Goal: Transaction & Acquisition: Book appointment/travel/reservation

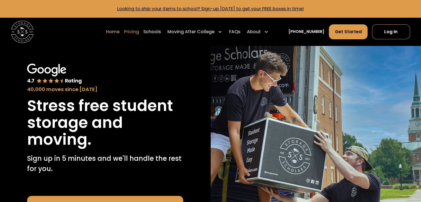
click at [139, 32] on link "Pricing" at bounding box center [131, 32] width 15 height 16
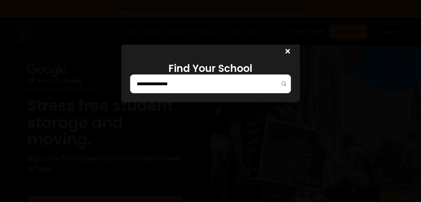
click at [203, 83] on input "search" at bounding box center [210, 83] width 149 height 9
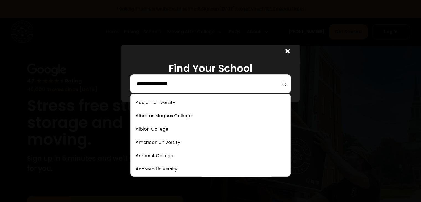
click at [288, 53] on icon at bounding box center [288, 51] width 4 height 4
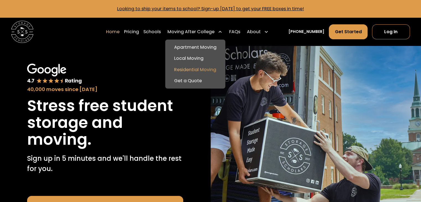
click at [201, 73] on link "Residential Moving" at bounding box center [196, 69] width 56 height 11
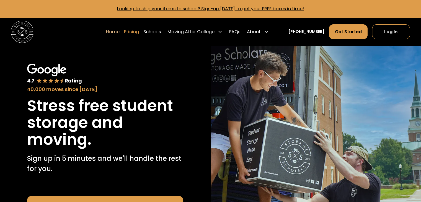
click at [139, 32] on link "Pricing" at bounding box center [131, 32] width 15 height 16
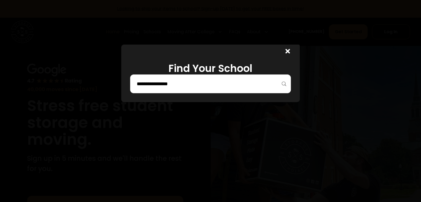
click at [197, 89] on div at bounding box center [210, 84] width 161 height 19
click at [171, 85] on input "search" at bounding box center [210, 83] width 149 height 9
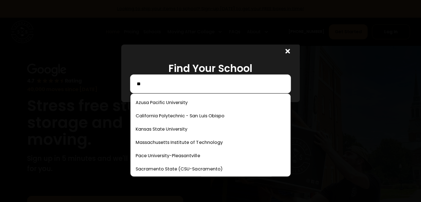
type input "*"
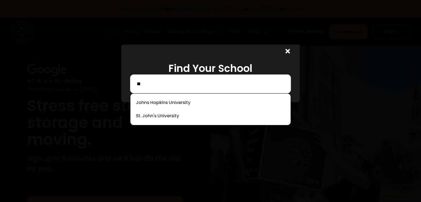
type input "*"
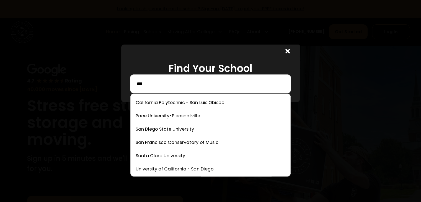
scroll to position [28, 0]
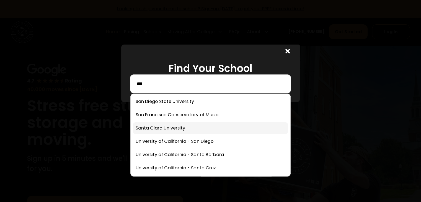
click at [180, 129] on link at bounding box center [210, 128] width 155 height 12
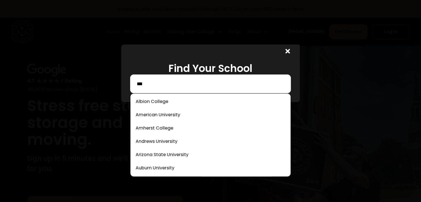
click at [177, 86] on input "***" at bounding box center [210, 83] width 149 height 9
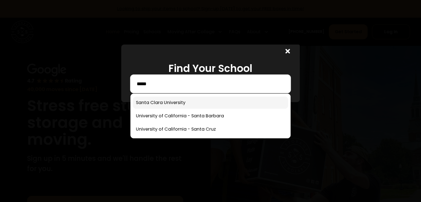
type input "*****"
click at [171, 105] on link at bounding box center [210, 103] width 155 height 12
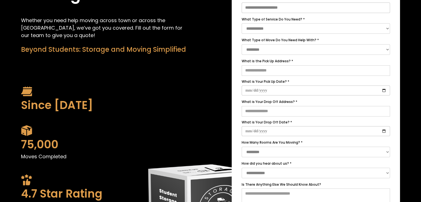
scroll to position [111, 0]
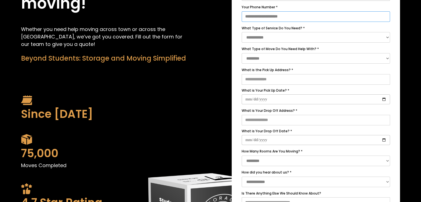
click at [280, 17] on input "Your Phone Number *" at bounding box center [316, 16] width 148 height 11
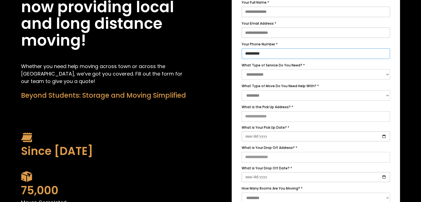
scroll to position [0, 0]
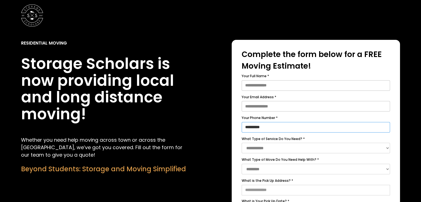
type input "**********"
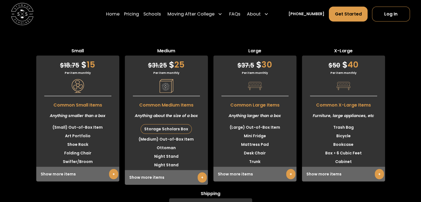
scroll to position [1562, 0]
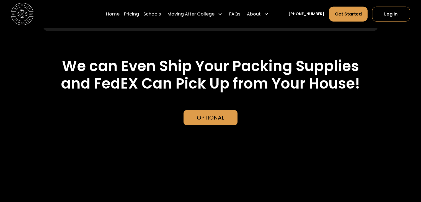
scroll to position [1417, 0]
